Goal: Transaction & Acquisition: Purchase product/service

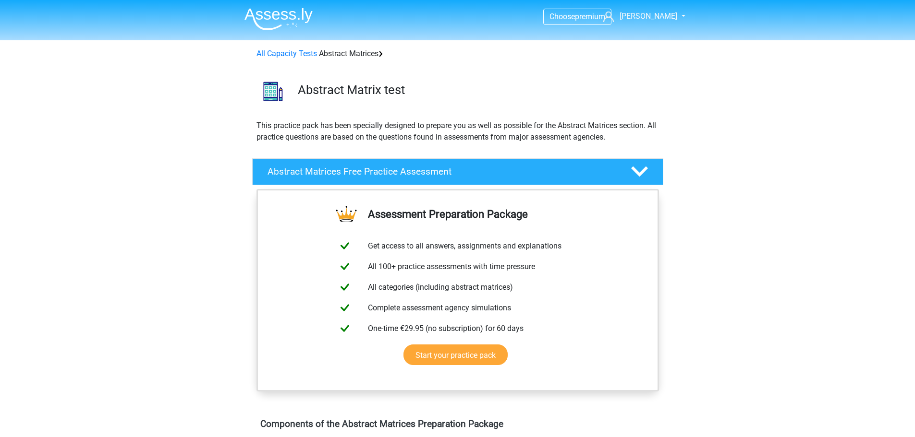
click at [456, 353] on link "Start your practice pack" at bounding box center [455, 355] width 104 height 21
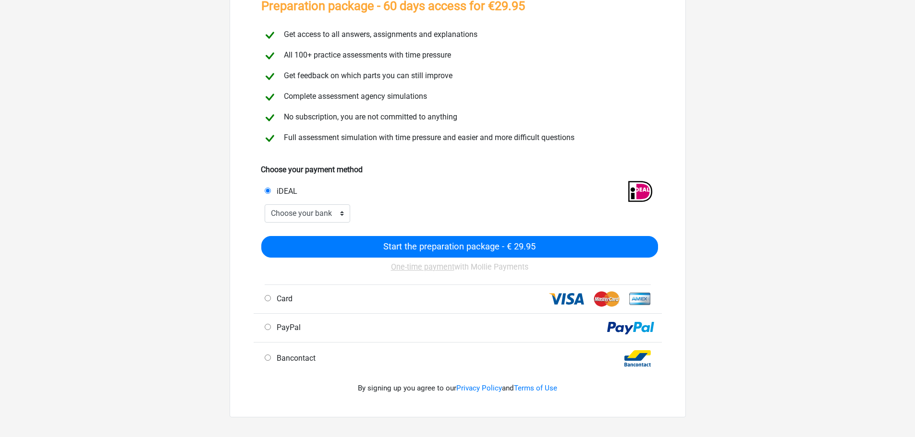
scroll to position [96, 0]
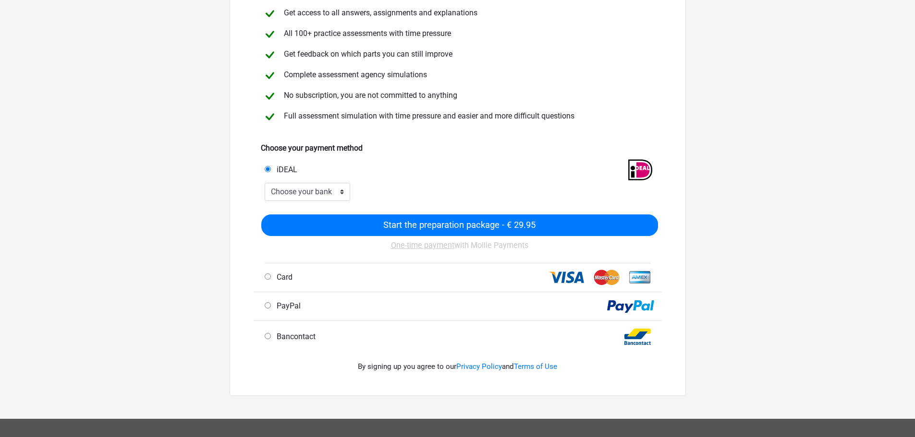
click at [350, 272] on div "Card" at bounding box center [359, 278] width 204 height 12
click at [304, 280] on div "Card" at bounding box center [359, 278] width 204 height 12
click at [279, 277] on font "Card" at bounding box center [285, 277] width 16 height 9
click at [271, 277] on input "Card" at bounding box center [268, 277] width 6 height 6
radio input "true"
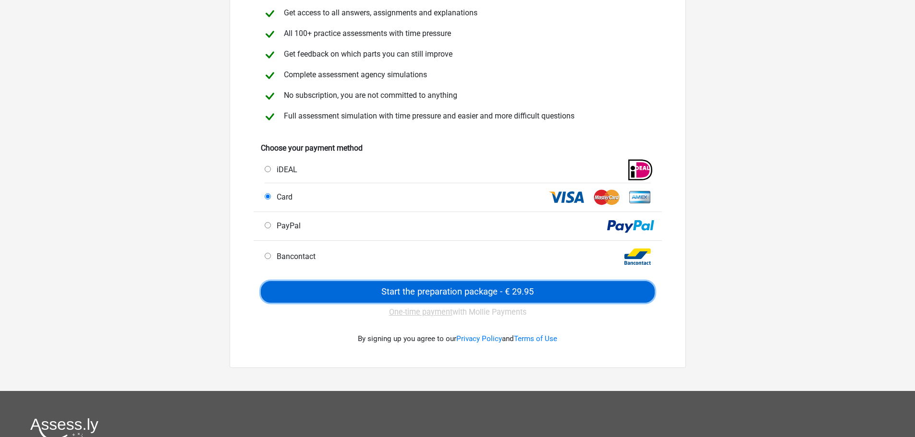
click at [452, 293] on input "Start the preparation package - € 29.95" at bounding box center [458, 292] width 394 height 22
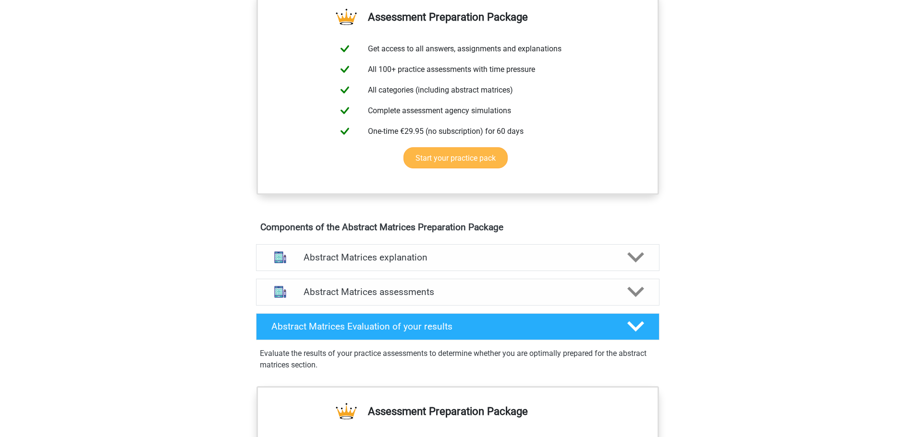
scroll to position [384, 0]
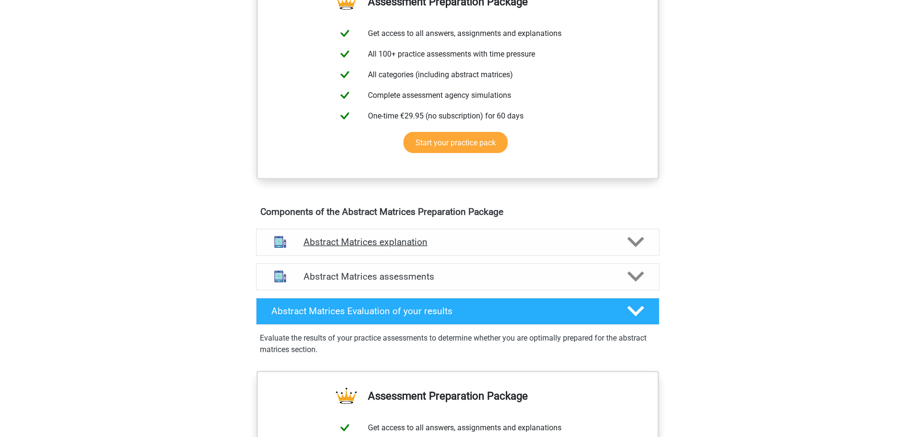
click at [649, 256] on div "Abstract Matrices explanation" at bounding box center [457, 242] width 403 height 27
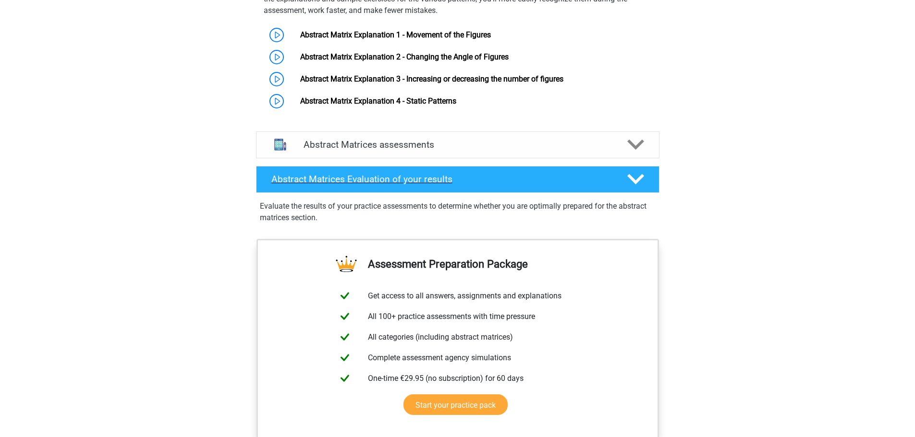
scroll to position [672, 0]
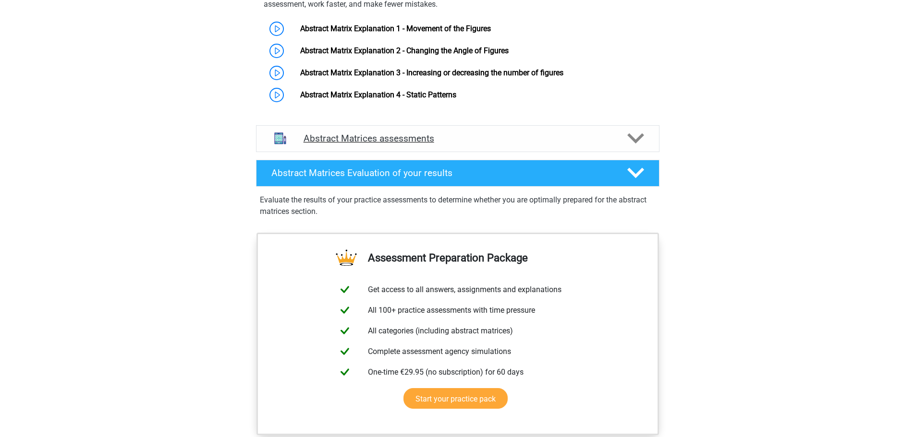
click at [638, 147] on icon at bounding box center [635, 138] width 17 height 17
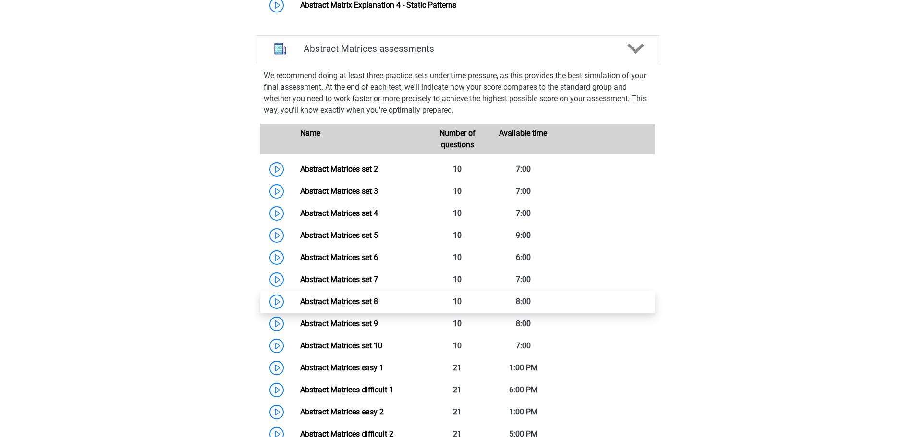
scroll to position [816, 0]
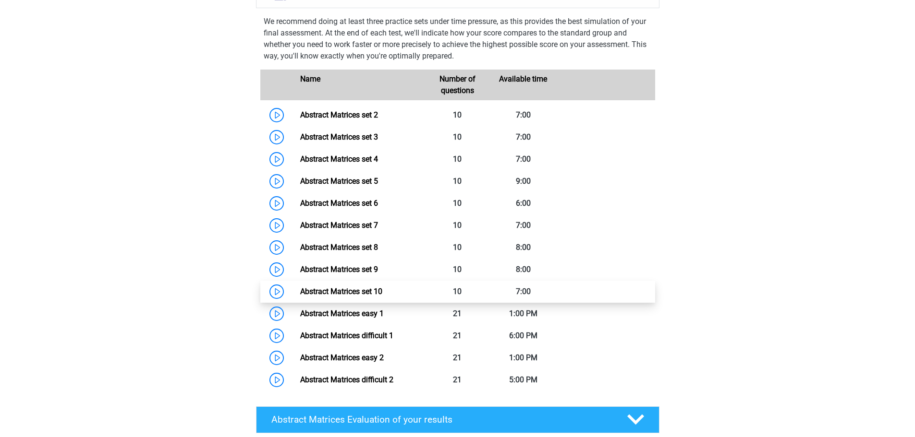
click at [300, 296] on link "Abstract Matrices set 10" at bounding box center [341, 291] width 82 height 9
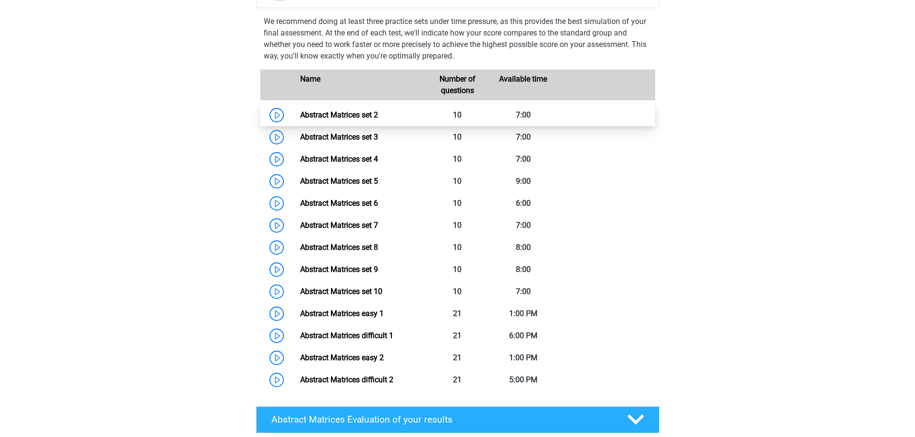
click at [333, 120] on link "Abstract Matrices set 2" at bounding box center [339, 114] width 78 height 9
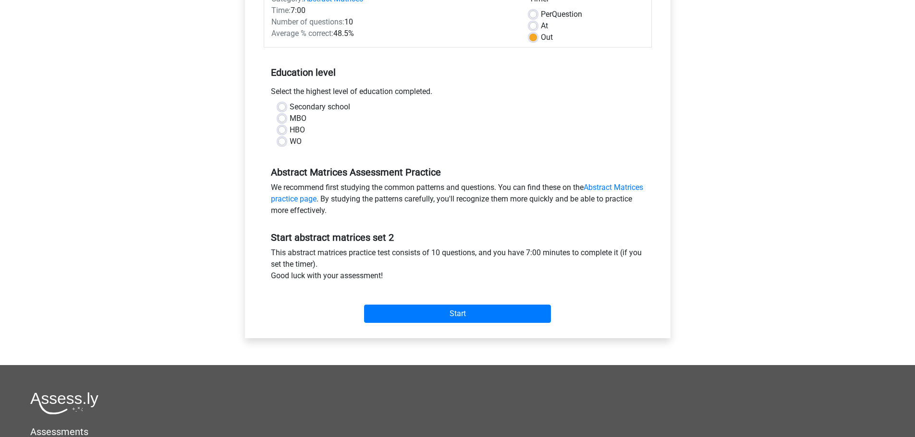
scroll to position [96, 0]
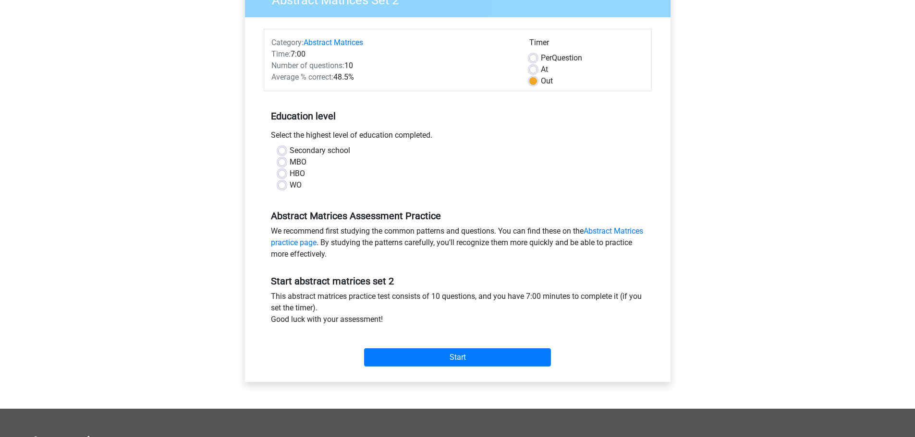
click at [290, 150] on label "Secondary school" at bounding box center [320, 151] width 60 height 12
click at [285, 150] on input "Secondary school" at bounding box center [282, 150] width 8 height 10
radio input "true"
click at [457, 354] on input "Start" at bounding box center [457, 358] width 187 height 18
drag, startPoint x: 602, startPoint y: 236, endPoint x: 598, endPoint y: 231, distance: 6.1
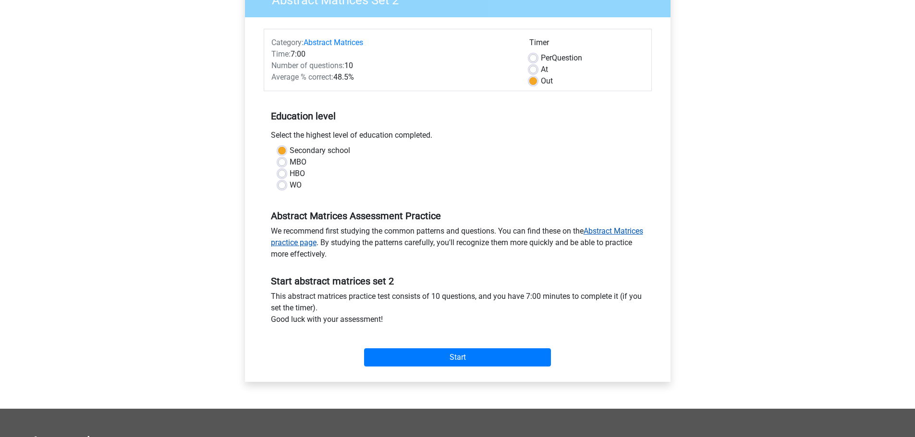
click at [598, 231] on font "Abstract Matrices practice page" at bounding box center [457, 237] width 372 height 21
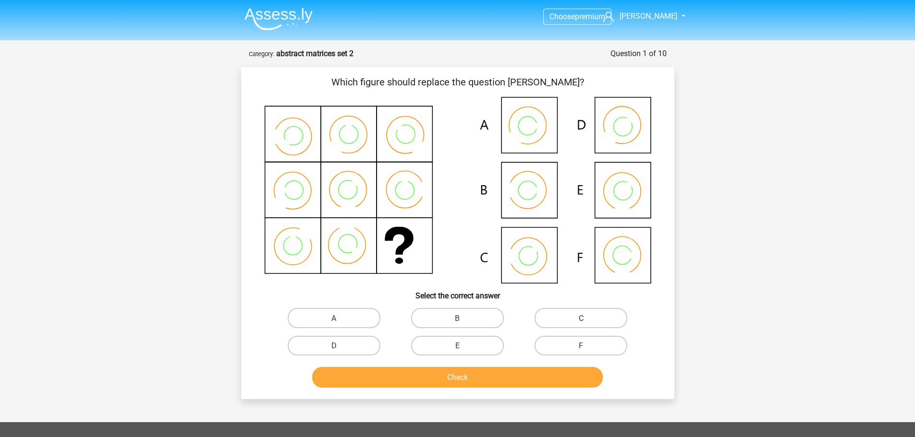
click at [580, 326] on label "C" at bounding box center [580, 318] width 93 height 20
click at [581, 324] on input "C" at bounding box center [584, 321] width 6 height 6
radio input "true"
click at [458, 375] on font "Check" at bounding box center [457, 377] width 21 height 9
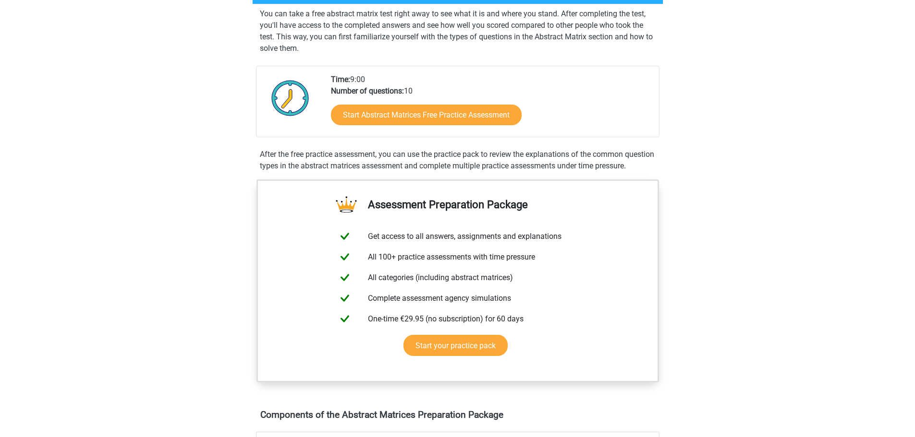
scroll to position [192, 0]
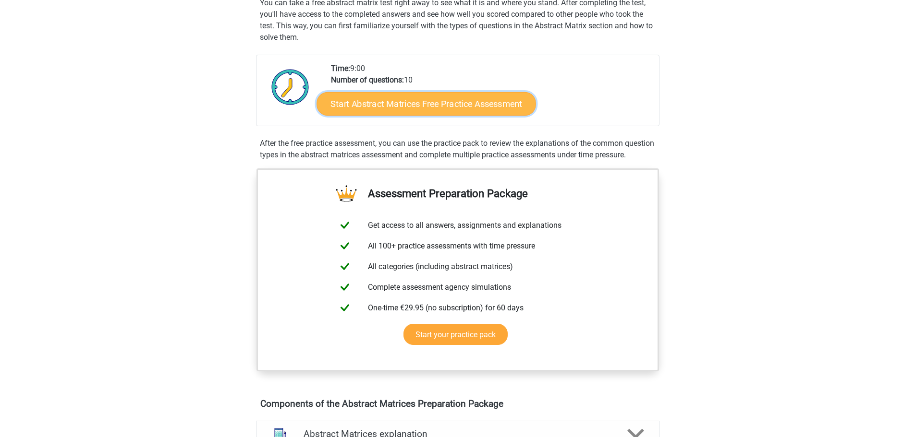
click at [423, 100] on font "Start Abstract Matrices Free Practice Assessment" at bounding box center [426, 103] width 192 height 11
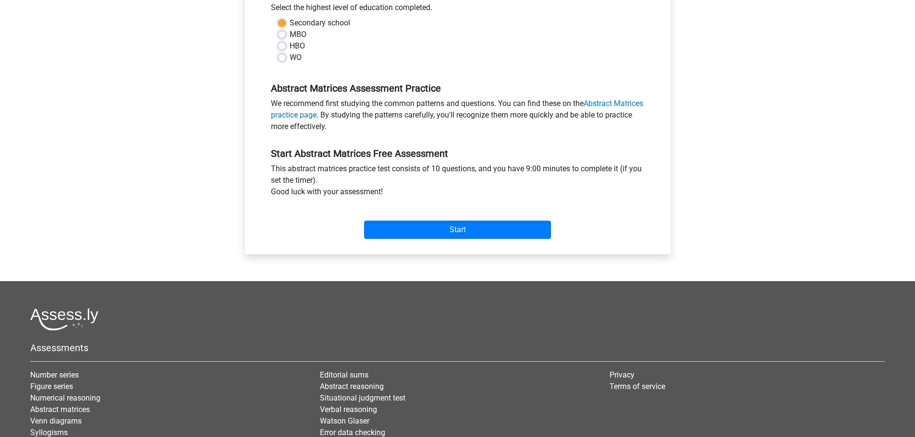
scroll to position [240, 0]
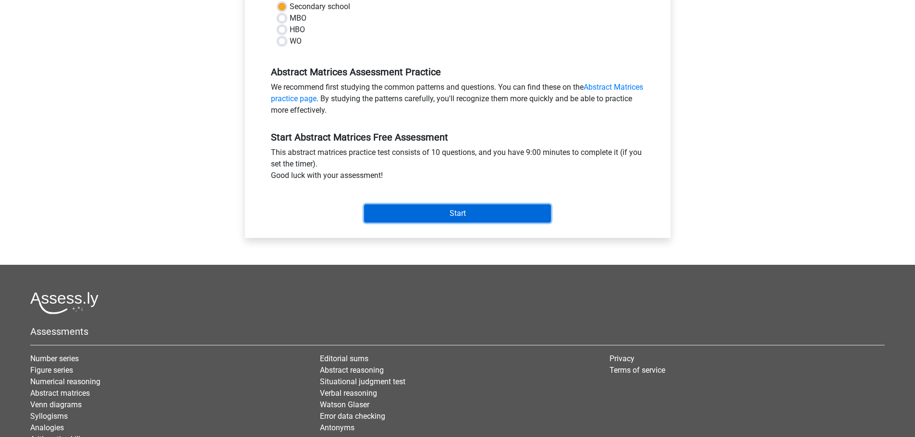
click at [444, 211] on input "Start" at bounding box center [457, 214] width 187 height 18
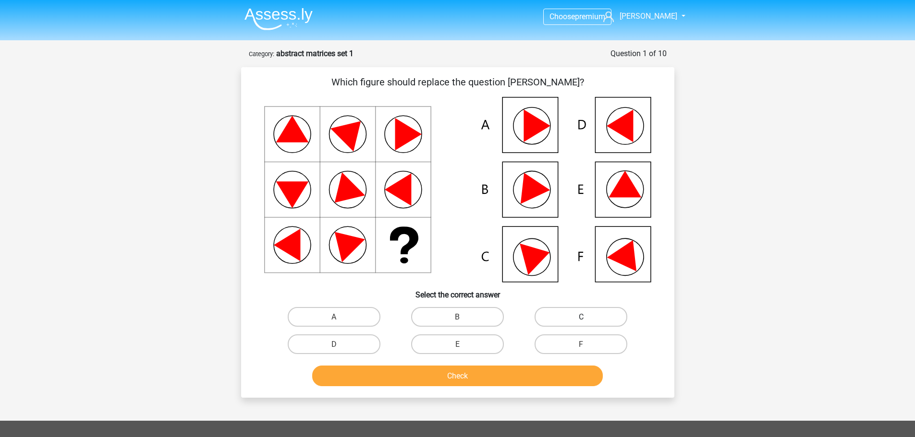
click at [545, 318] on label "C" at bounding box center [580, 317] width 93 height 20
click at [581, 318] on input "C" at bounding box center [584, 320] width 6 height 6
radio input "true"
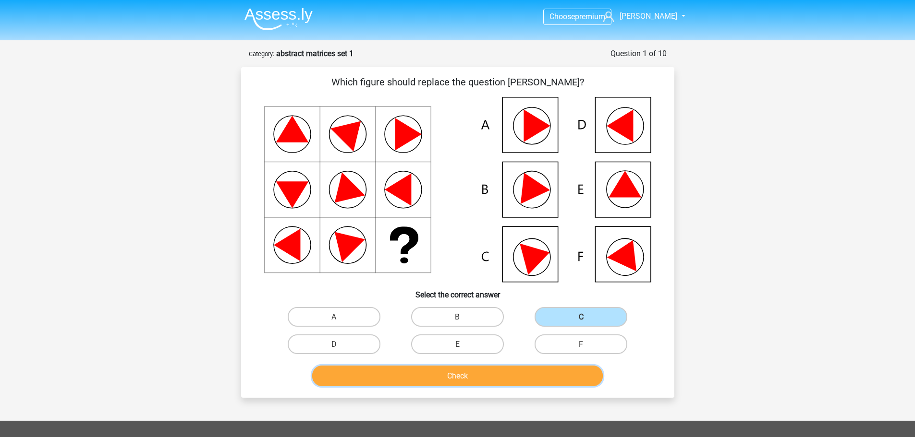
click at [474, 376] on button "Check" at bounding box center [457, 376] width 290 height 21
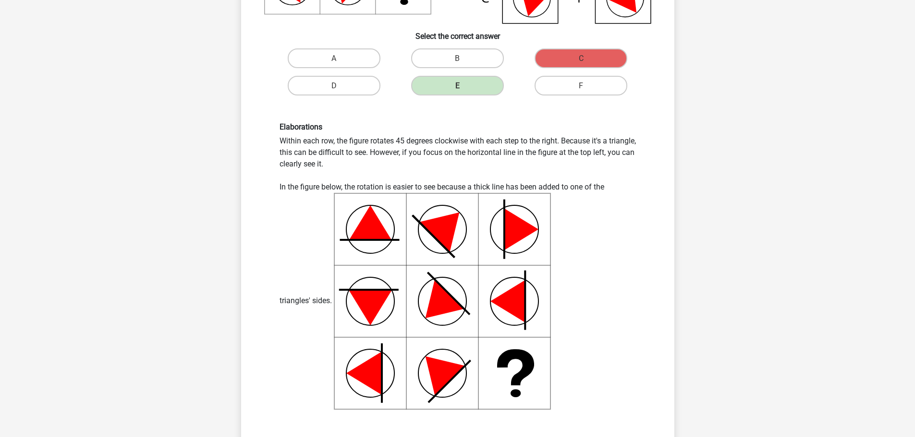
scroll to position [432, 0]
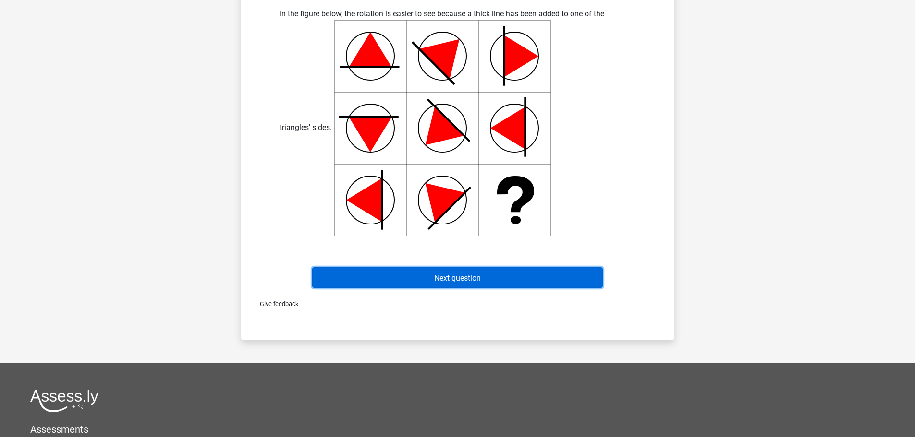
click at [461, 280] on font "Next question" at bounding box center [457, 277] width 47 height 9
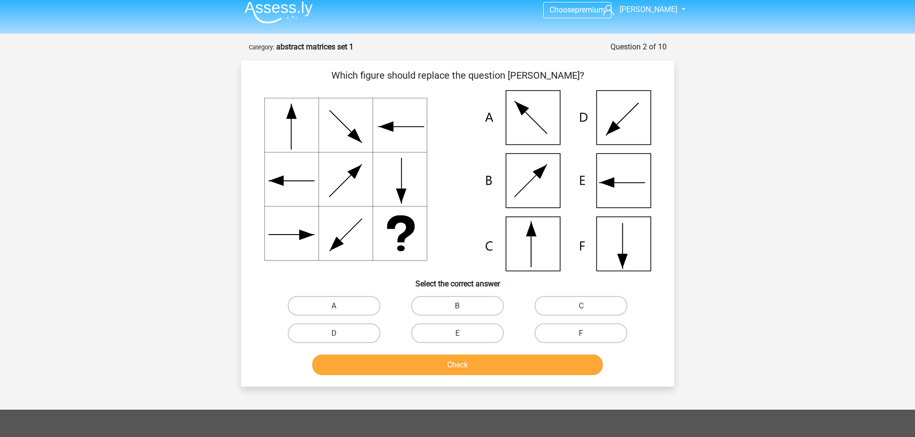
scroll to position [0, 0]
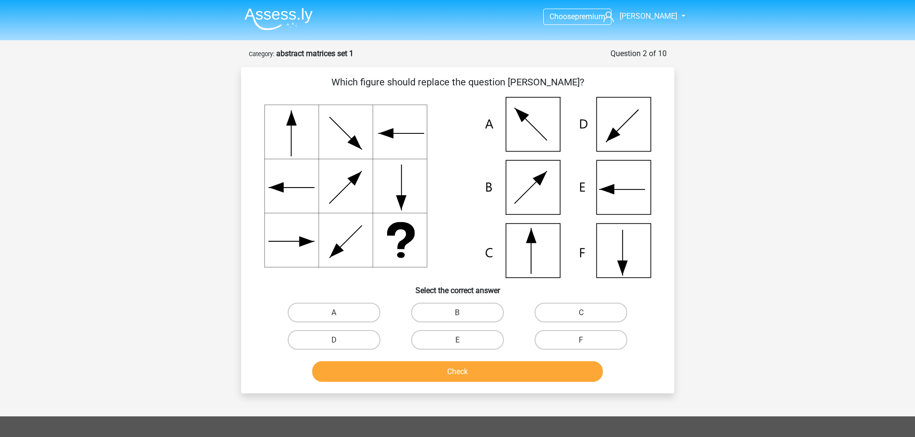
click at [644, 10] on nav "Choose premium [PERSON_NAME] [EMAIL_ADDRESS][DOMAIN_NAME]" at bounding box center [458, 16] width 442 height 31
click at [567, 15] on font "Choose" at bounding box center [561, 16] width 25 height 9
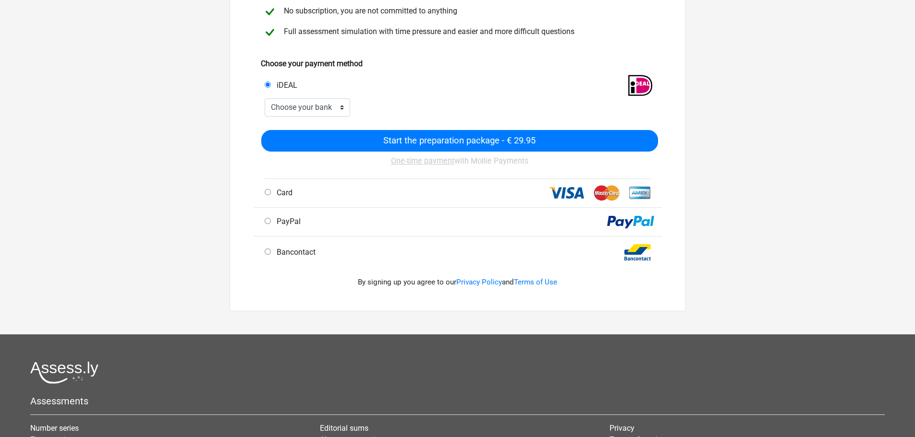
scroll to position [192, 0]
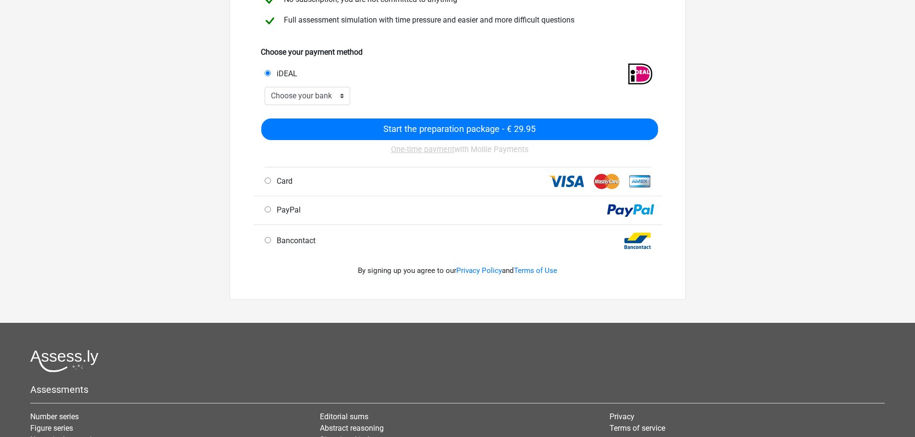
click at [347, 169] on div "Card" at bounding box center [457, 182] width 408 height 29
click at [245, 178] on div "Preparation package - 60 days access for €29.95 Get access to all answers, assi…" at bounding box center [457, 80] width 456 height 440
